Goal: Transaction & Acquisition: Purchase product/service

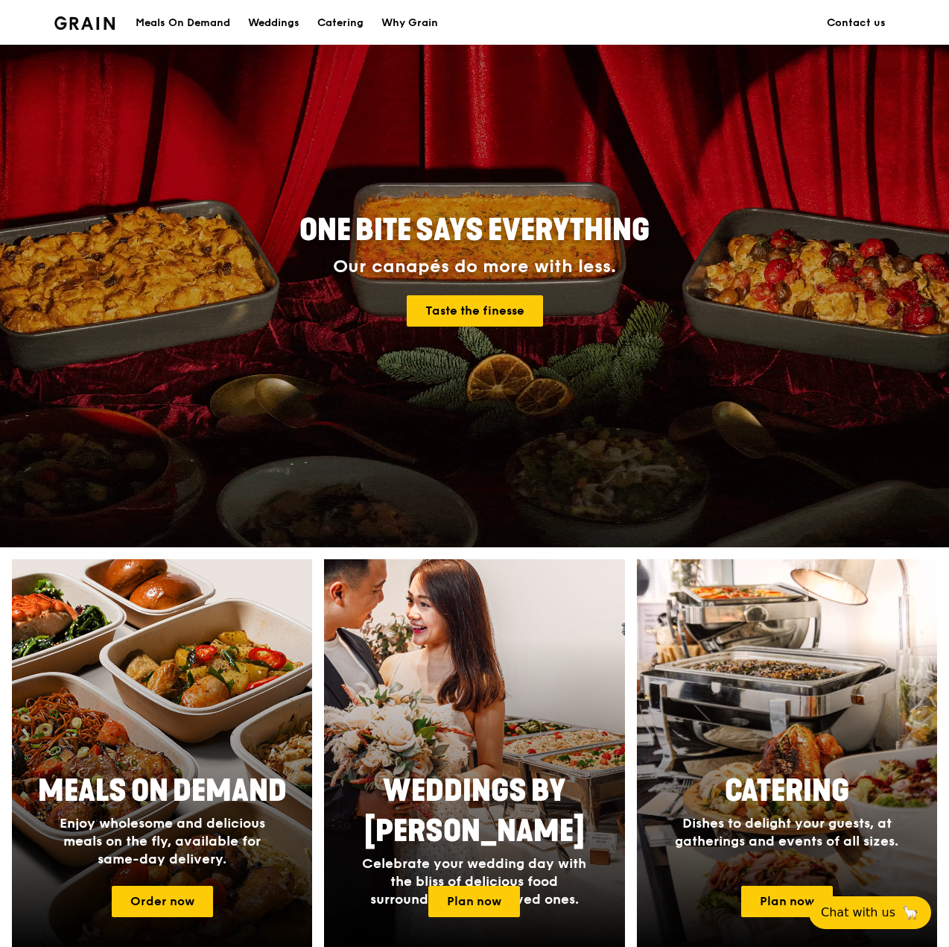
scroll to position [149, 0]
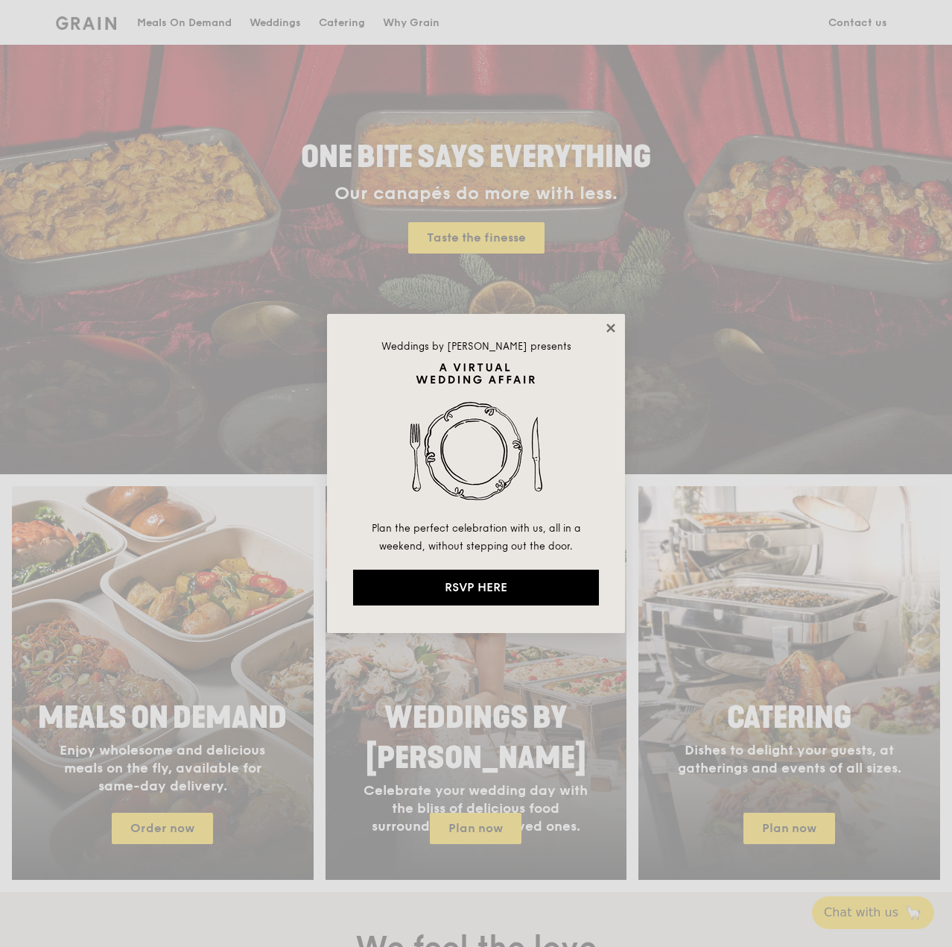
click at [609, 324] on icon at bounding box center [610, 327] width 13 height 13
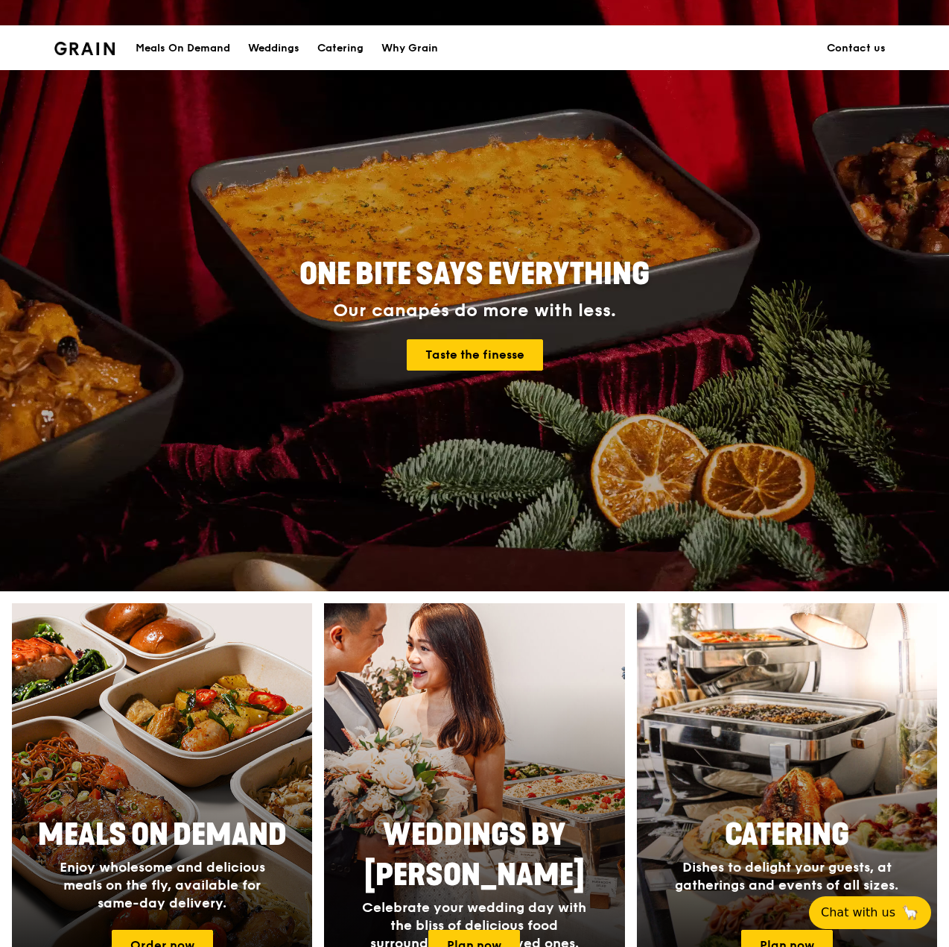
scroll to position [0, 0]
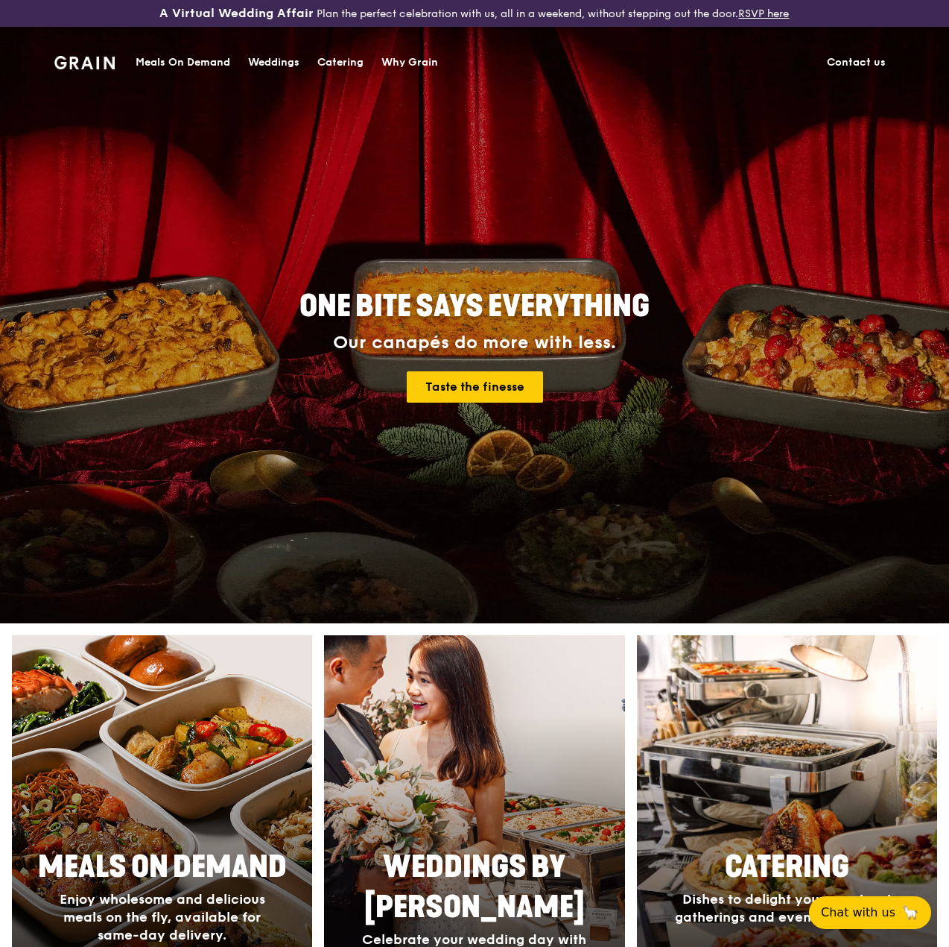
click at [187, 62] on div "Meals On Demand" at bounding box center [183, 62] width 95 height 45
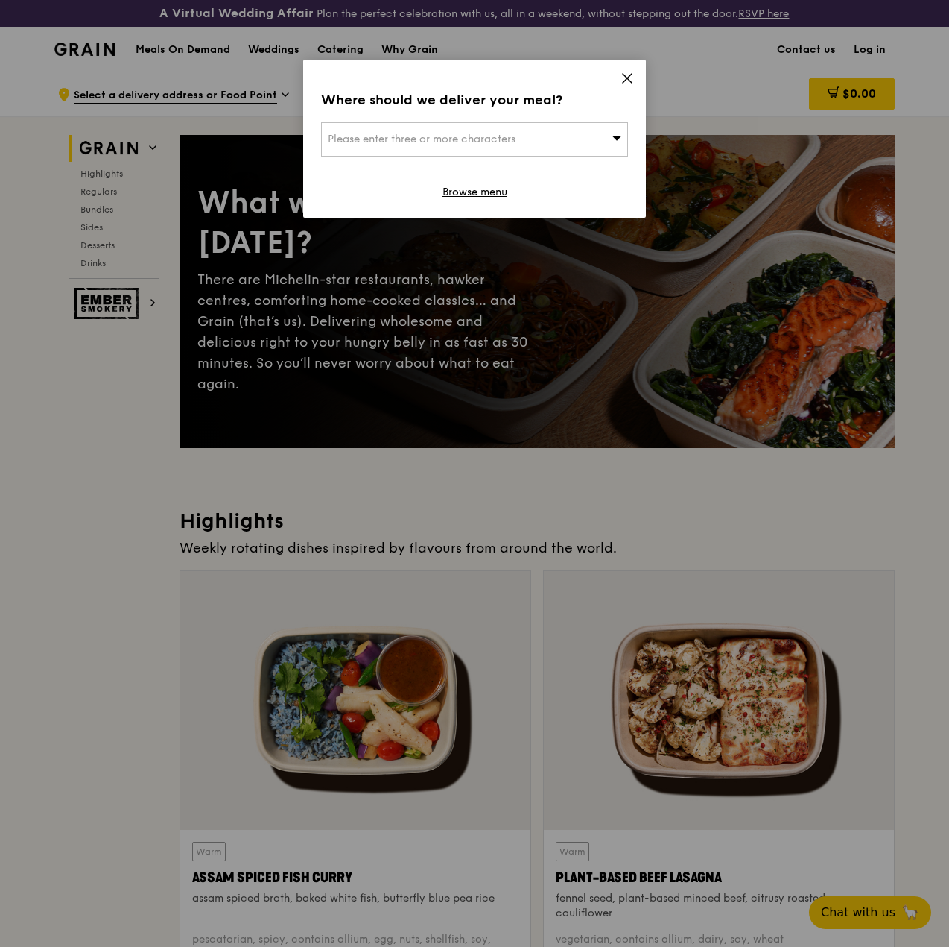
click at [626, 73] on icon at bounding box center [627, 78] width 13 height 13
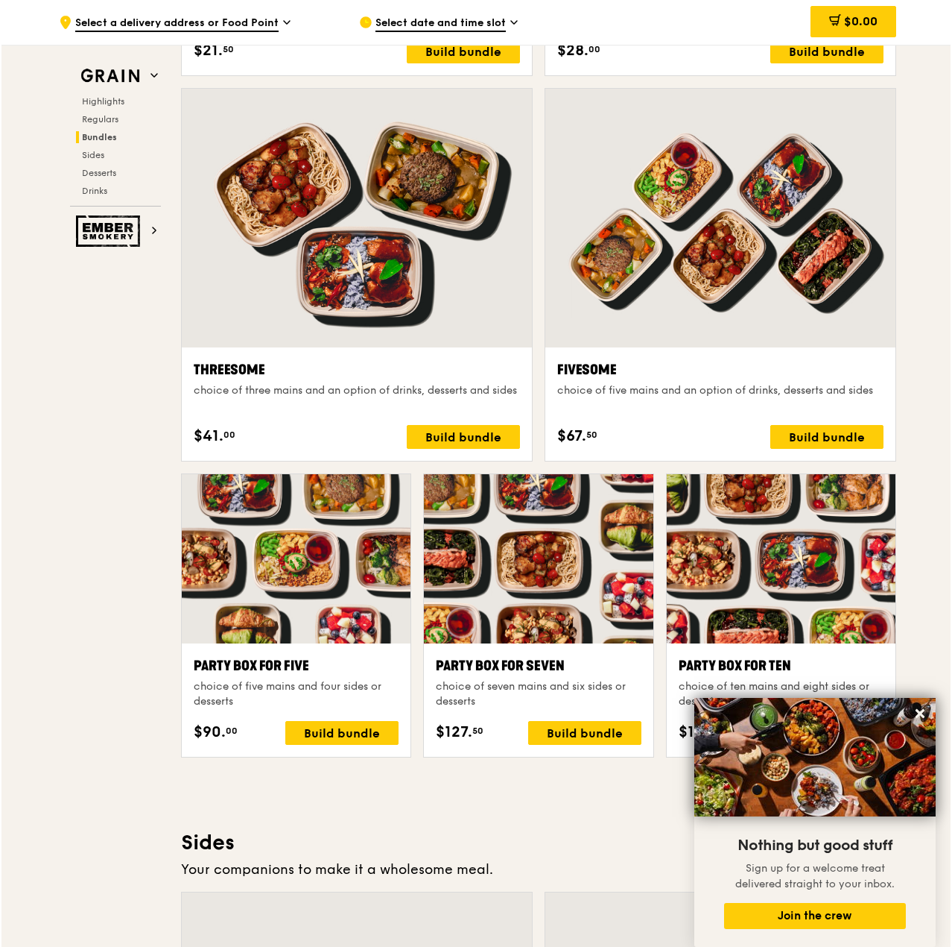
scroll to position [2683, 0]
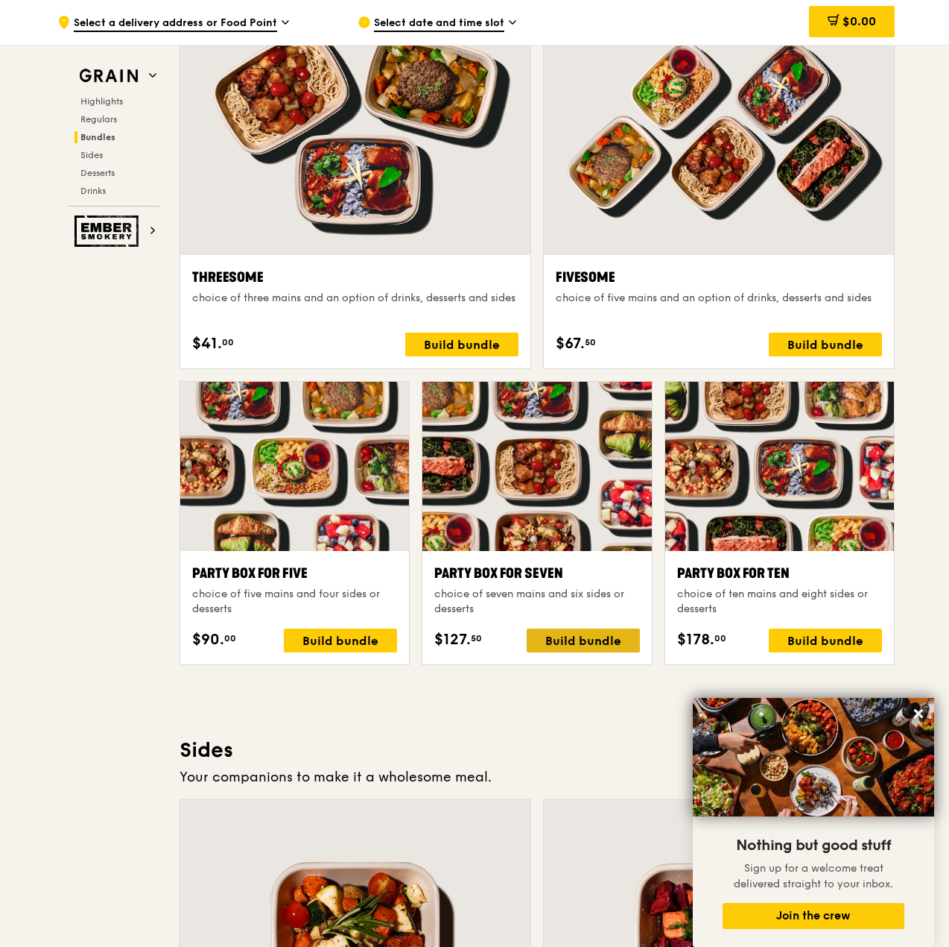
click at [598, 652] on div "Build bundle" at bounding box center [583, 640] width 113 height 24
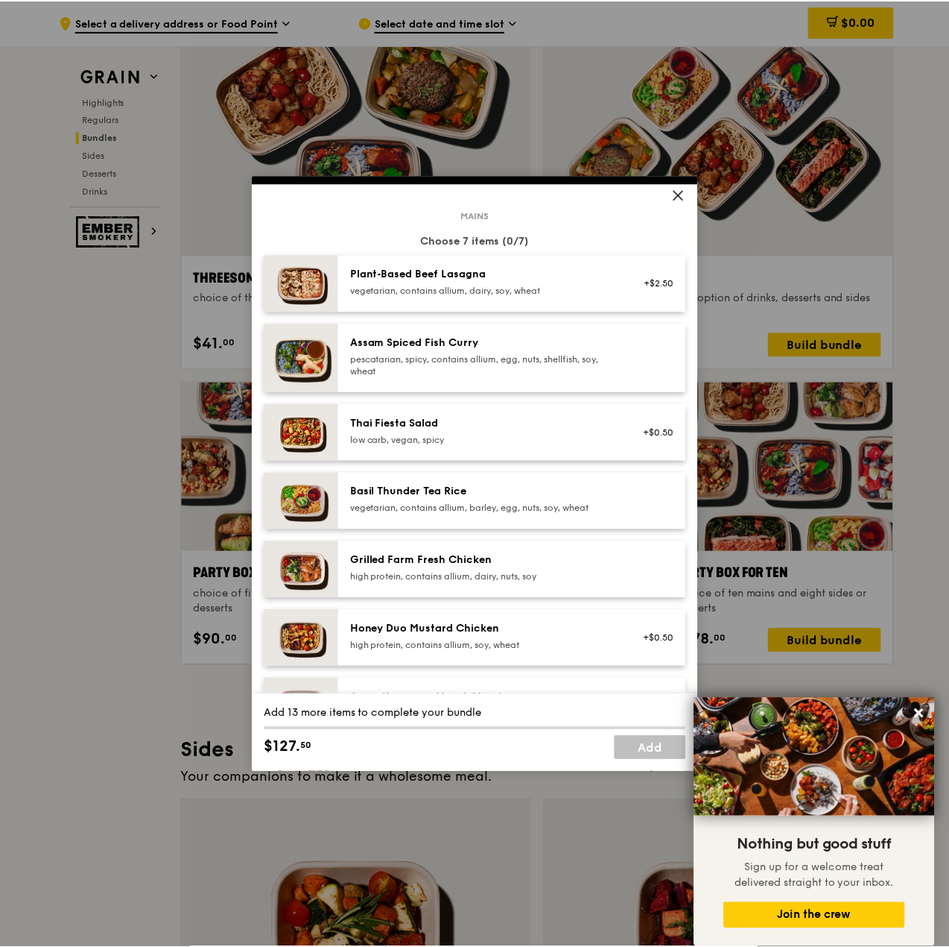
scroll to position [0, 0]
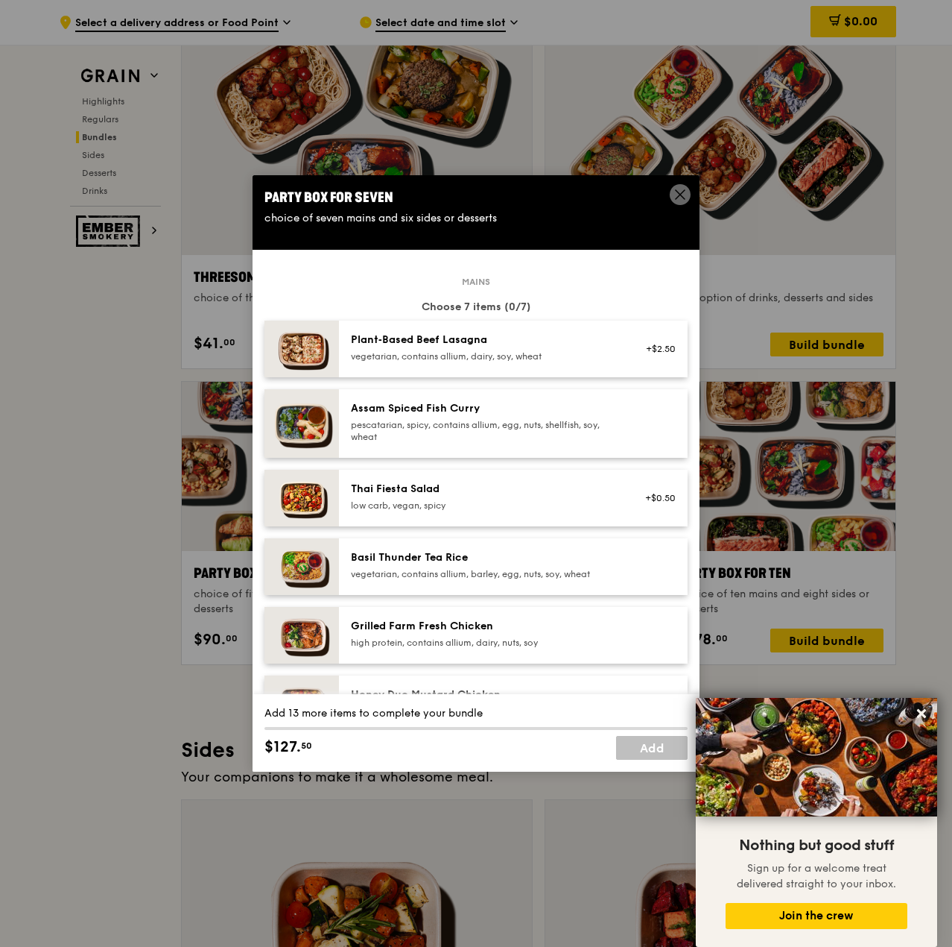
click at [677, 190] on icon at bounding box center [680, 194] width 13 height 13
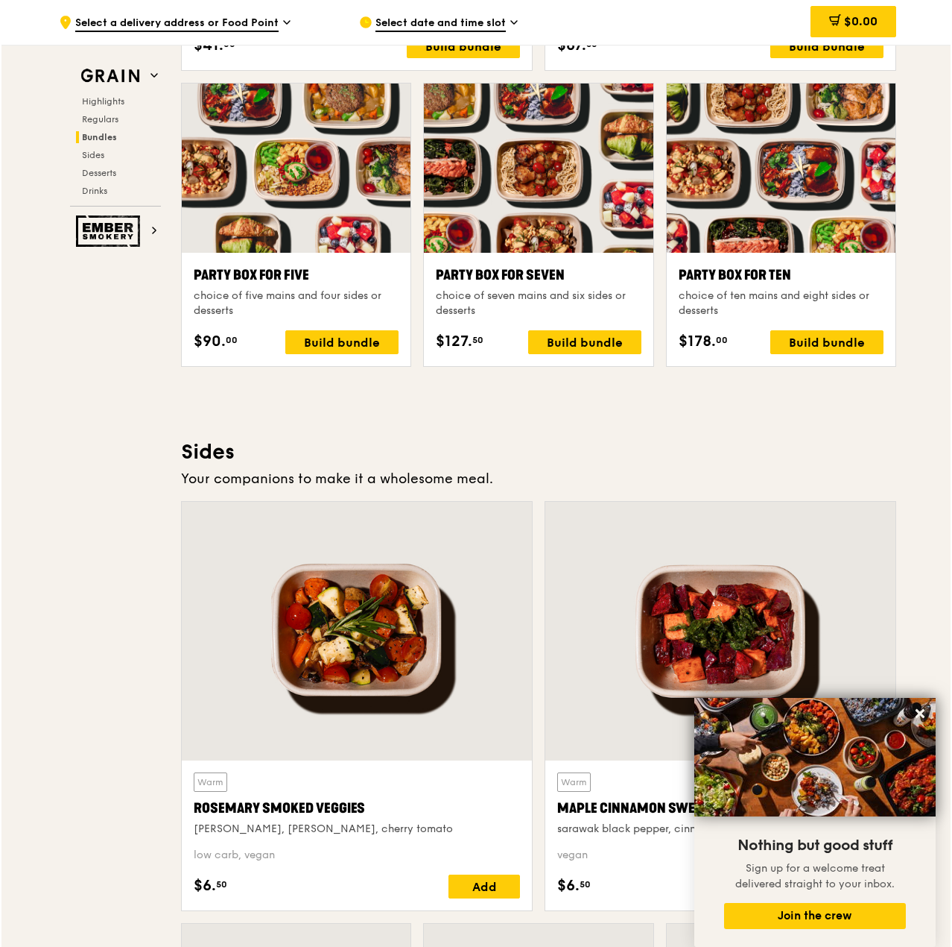
scroll to position [2907, 0]
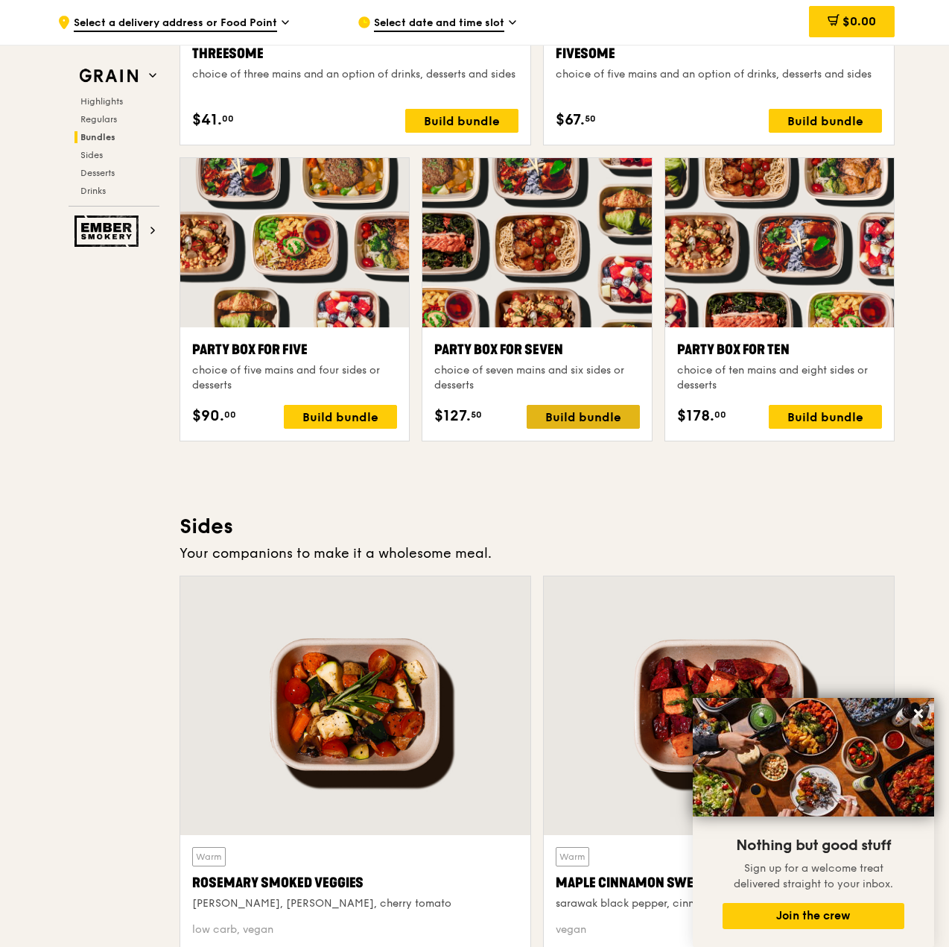
click at [608, 426] on div "Build bundle" at bounding box center [583, 417] width 113 height 24
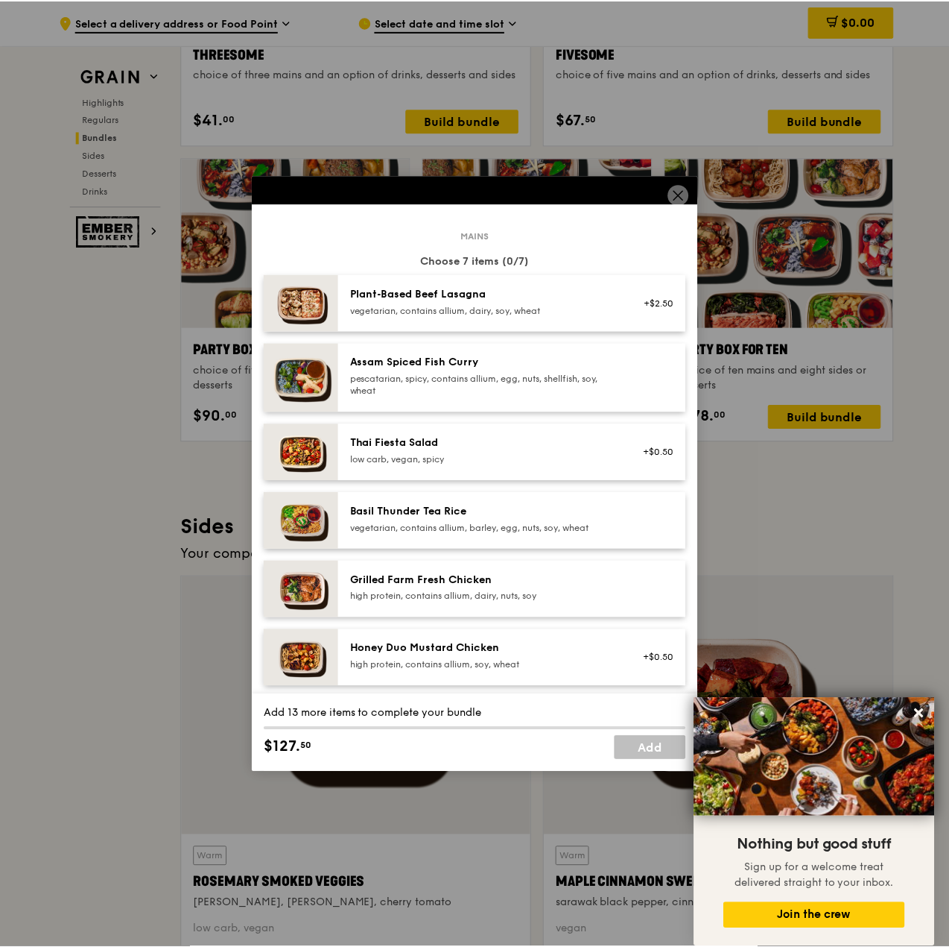
scroll to position [0, 0]
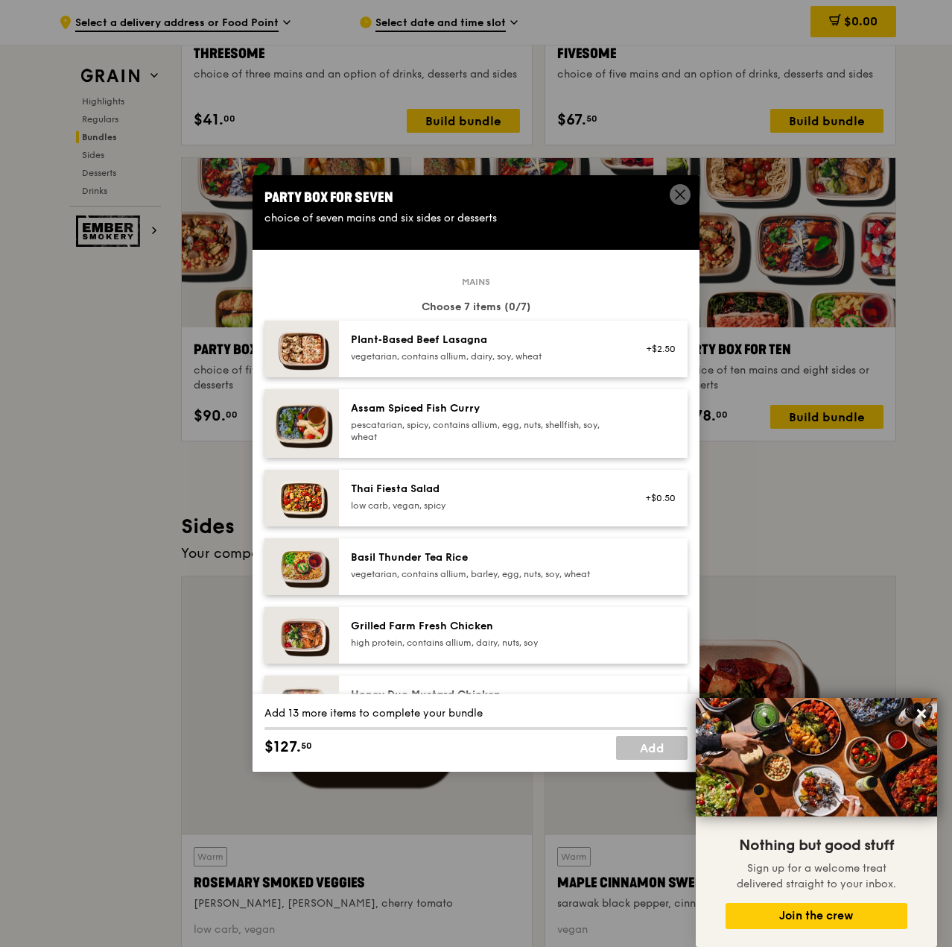
click at [376, 421] on div "pescatarian, spicy, contains allium, egg, nuts, shellfish, soy, wheat" at bounding box center [485, 431] width 268 height 24
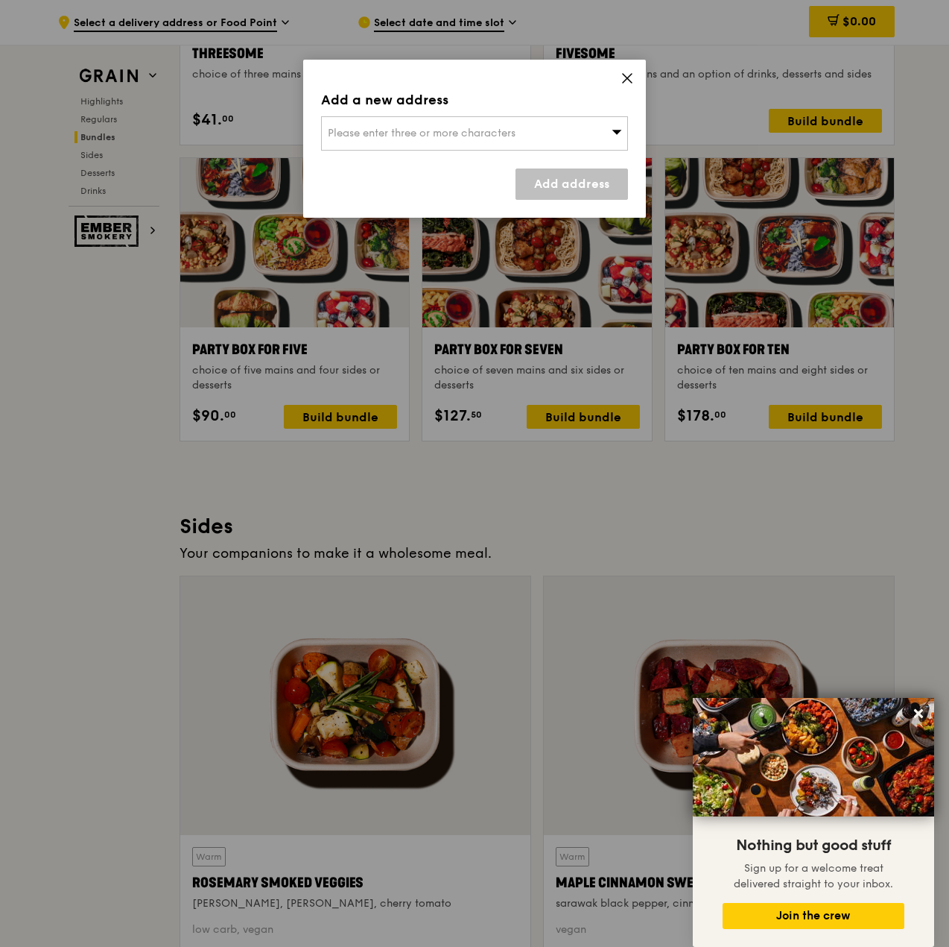
click at [516, 133] on span "Please enter three or more characters" at bounding box center [422, 133] width 188 height 13
click at [522, 130] on input "search" at bounding box center [475, 133] width 306 height 33
type input "3"
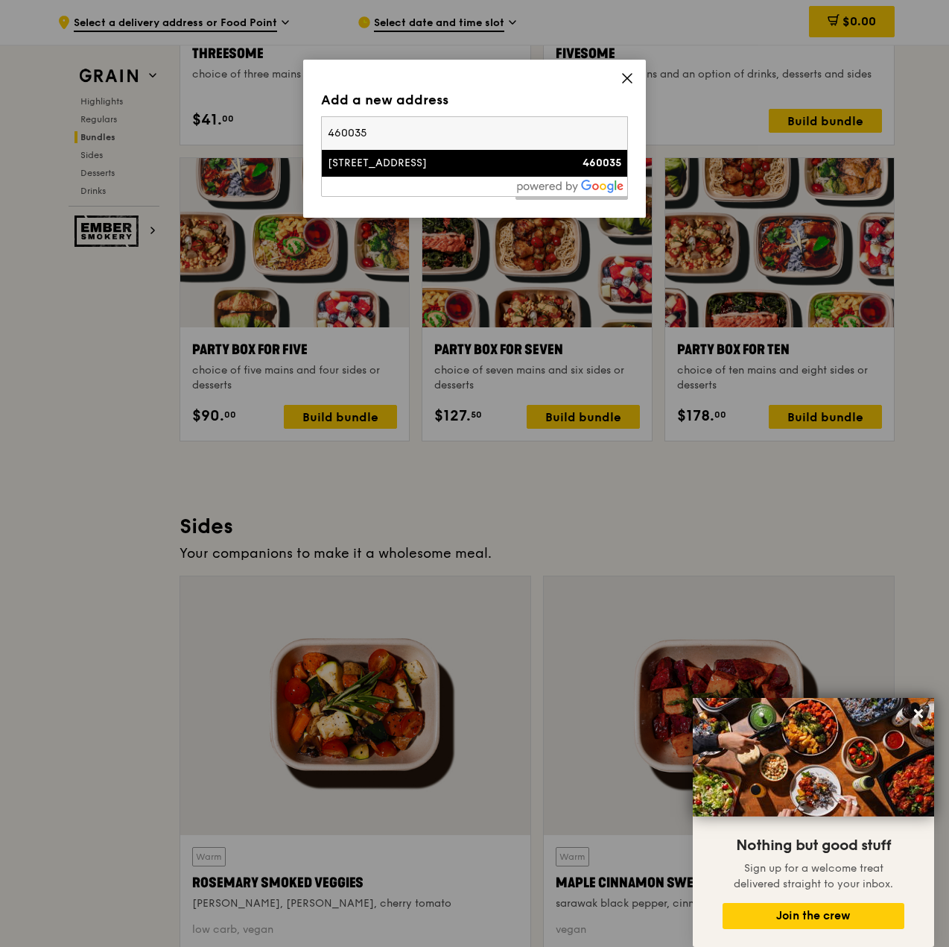
type input "460035"
click at [432, 162] on div "[STREET_ADDRESS]" at bounding box center [438, 163] width 221 height 15
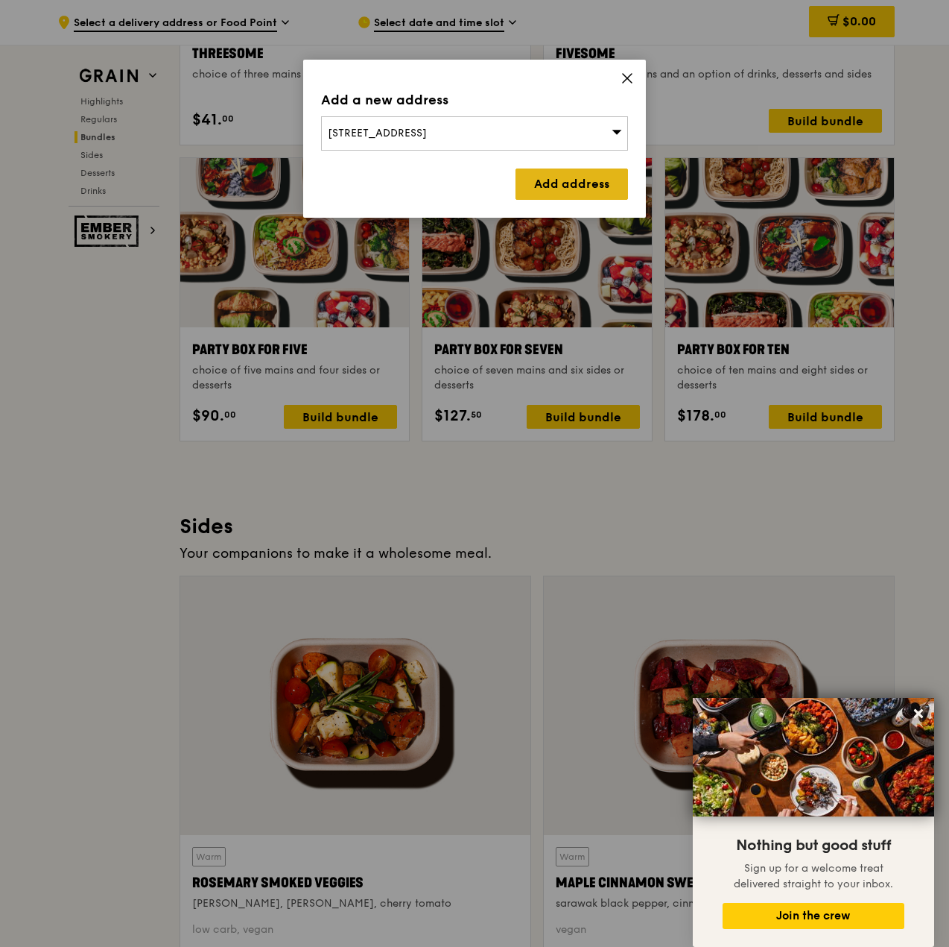
click at [566, 175] on link "Add address" at bounding box center [572, 183] width 113 height 31
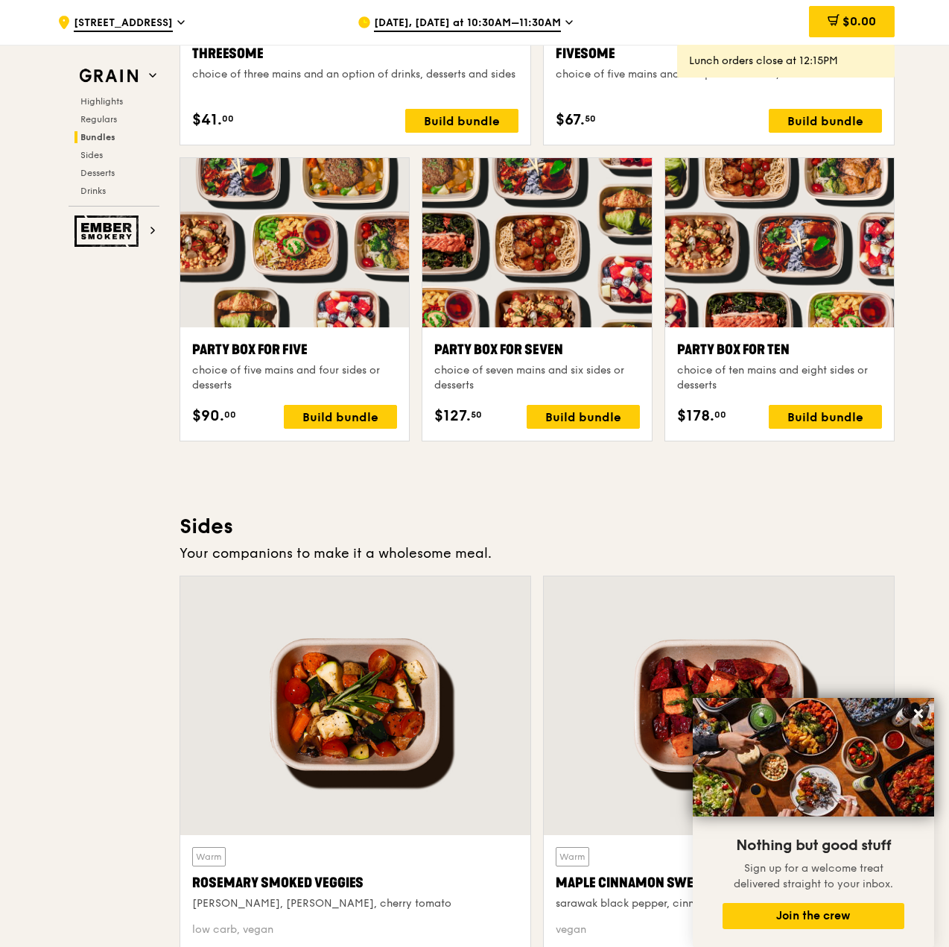
click at [534, 19] on span "[DATE], [DATE] at 10:30AM–11:30AM" at bounding box center [467, 24] width 187 height 16
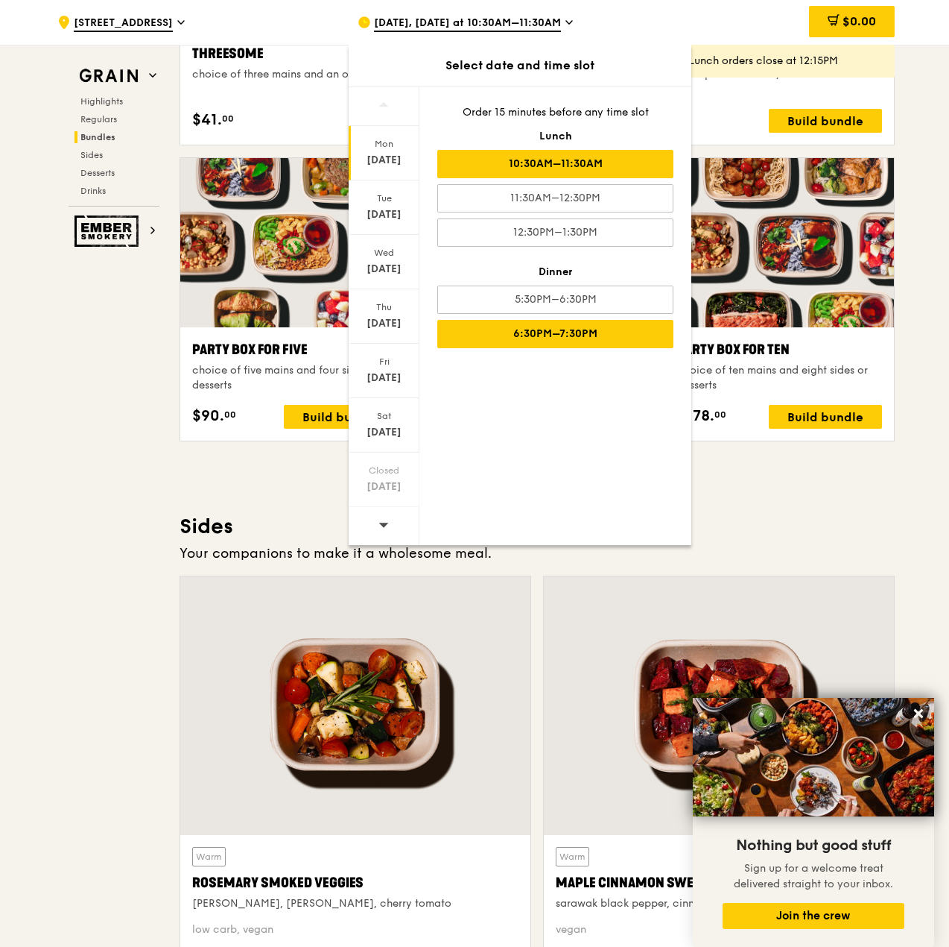
click at [544, 326] on div "6:30PM–7:30PM" at bounding box center [555, 334] width 236 height 28
click at [745, 505] on div "Highlights Weekly rotating dishes inspired by flavours from around the world. W…" at bounding box center [537, 532] width 715 height 5865
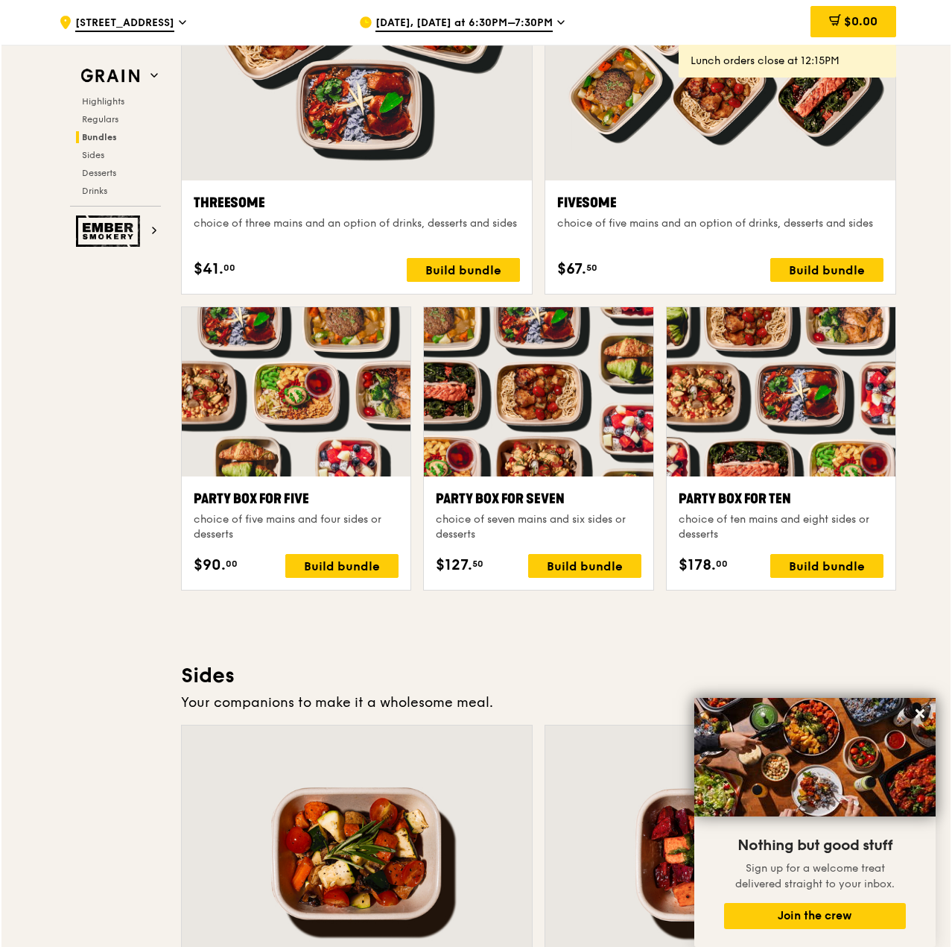
scroll to position [2981, 0]
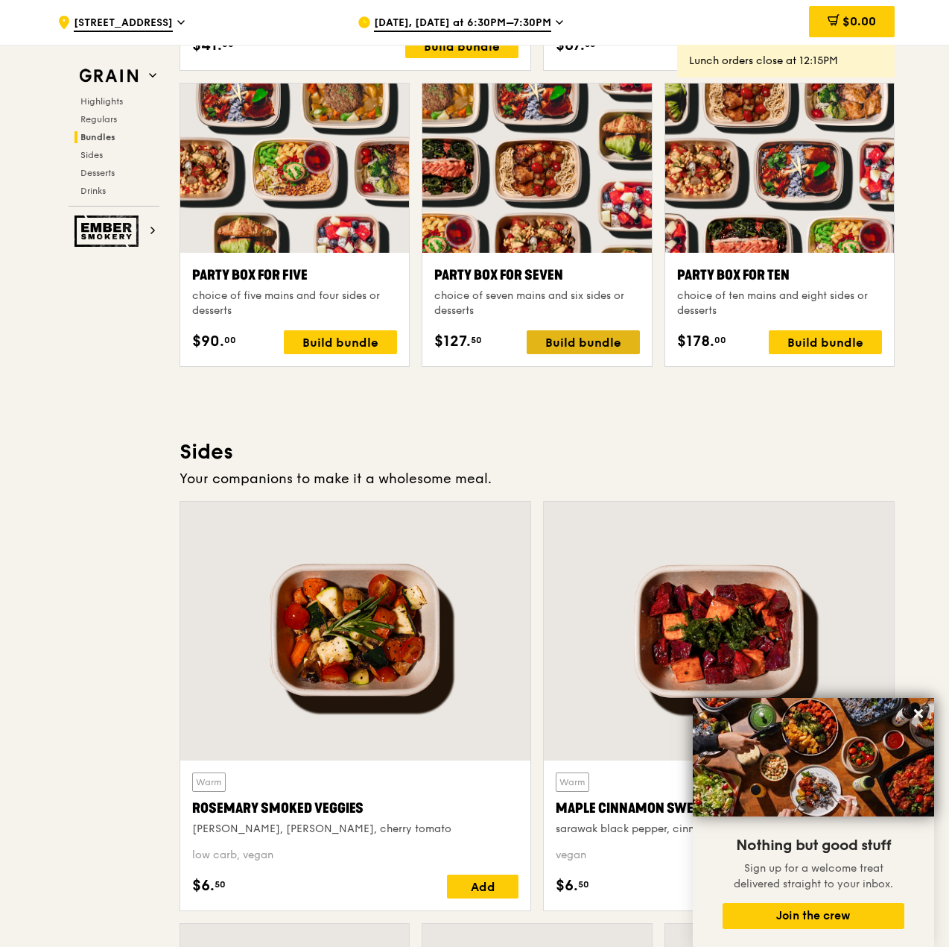
click at [587, 350] on div "Build bundle" at bounding box center [583, 342] width 113 height 24
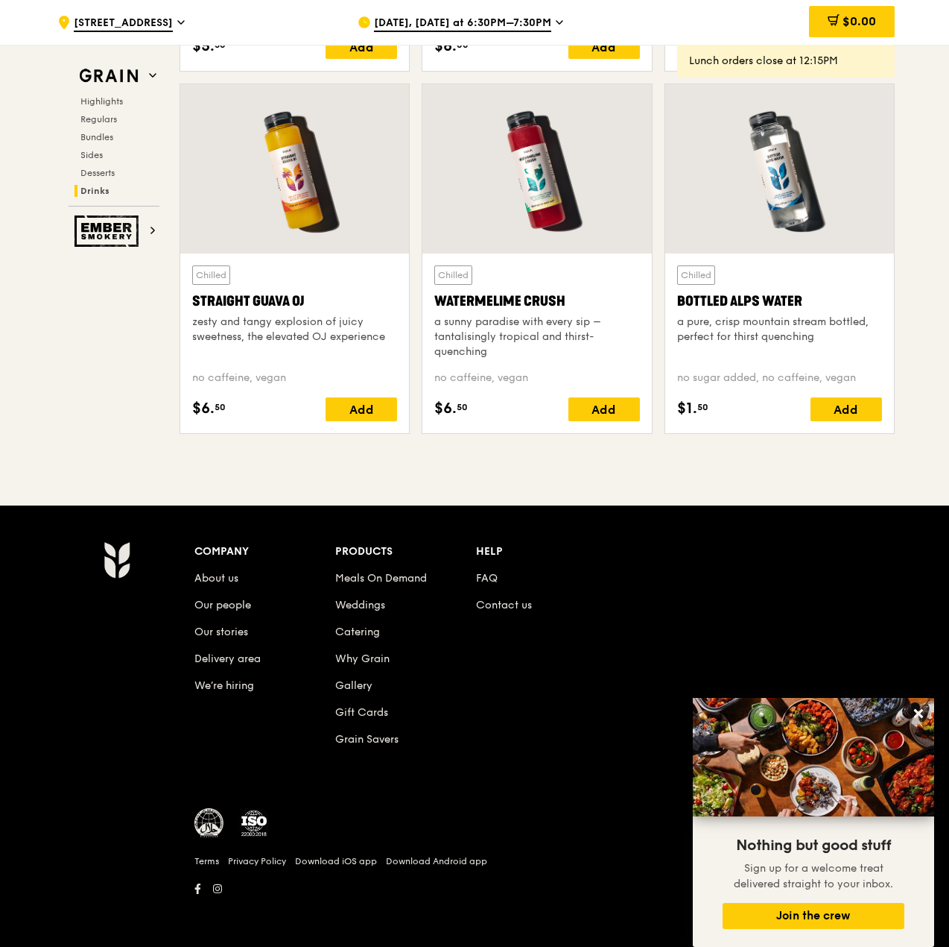
scroll to position [5932, 0]
